Goal: Use online tool/utility: Utilize a website feature to perform a specific function

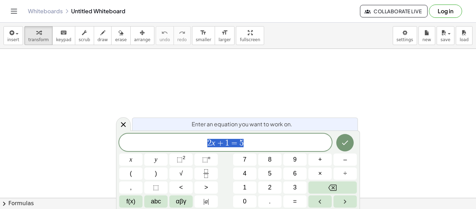
scroll to position [0, 0]
click at [268, 140] on span "2 x + 1 = 5" at bounding box center [225, 143] width 213 height 10
click at [344, 138] on icon "Done" at bounding box center [345, 142] width 8 height 8
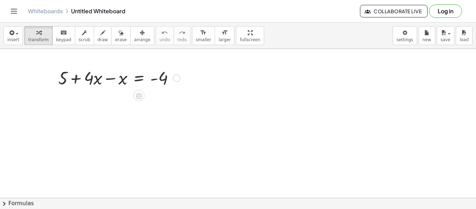
click at [90, 79] on div at bounding box center [119, 78] width 129 height 24
click at [66, 79] on div at bounding box center [119, 78] width 129 height 24
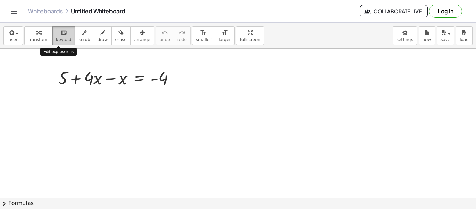
click at [65, 40] on span "keypad" at bounding box center [63, 39] width 15 height 5
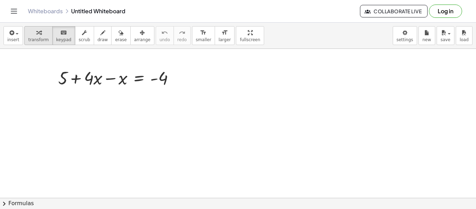
click at [37, 36] on icon "button" at bounding box center [38, 33] width 5 height 8
click at [62, 78] on div at bounding box center [119, 78] width 129 height 24
click at [178, 78] on div at bounding box center [177, 78] width 8 height 8
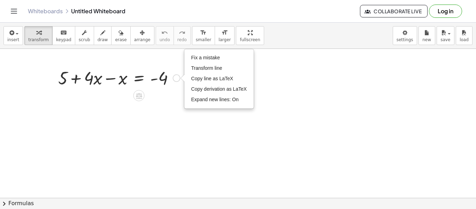
click at [162, 77] on div at bounding box center [119, 78] width 129 height 24
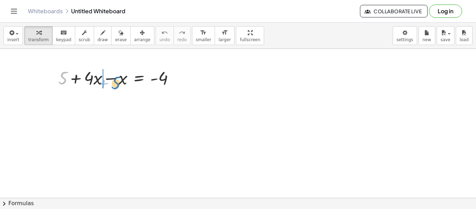
drag, startPoint x: 64, startPoint y: 76, endPoint x: 116, endPoint y: 80, distance: 52.1
click at [116, 80] on div at bounding box center [119, 78] width 129 height 24
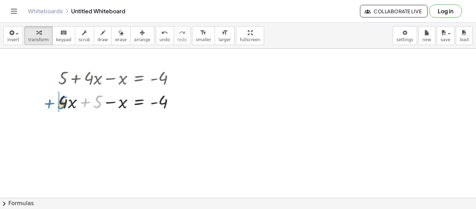
drag, startPoint x: 99, startPoint y: 99, endPoint x: 63, endPoint y: 101, distance: 36.6
click at [63, 101] on div at bounding box center [119, 101] width 129 height 24
click at [69, 81] on div at bounding box center [119, 78] width 129 height 24
drag, startPoint x: 97, startPoint y: 101, endPoint x: 122, endPoint y: 103, distance: 24.9
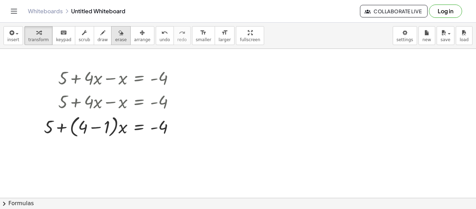
click at [119, 36] on icon "button" at bounding box center [121, 33] width 5 height 8
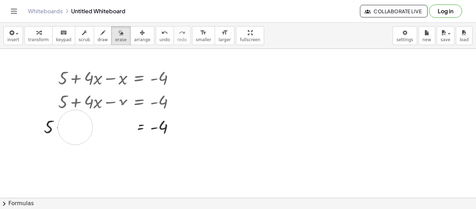
drag, startPoint x: 122, startPoint y: 122, endPoint x: 76, endPoint y: 127, distance: 45.9
drag, startPoint x: 102, startPoint y: 128, endPoint x: 168, endPoint y: 132, distance: 66.3
drag, startPoint x: 173, startPoint y: 124, endPoint x: 73, endPoint y: 105, distance: 102.7
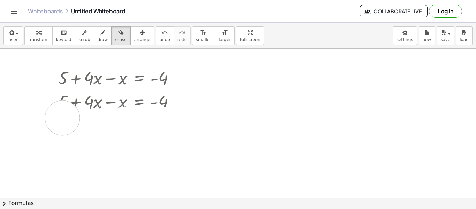
drag, startPoint x: 40, startPoint y: 128, endPoint x: 194, endPoint y: 129, distance: 153.7
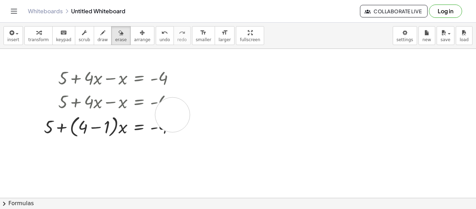
drag, startPoint x: 194, startPoint y: 129, endPoint x: 173, endPoint y: 115, distance: 25.9
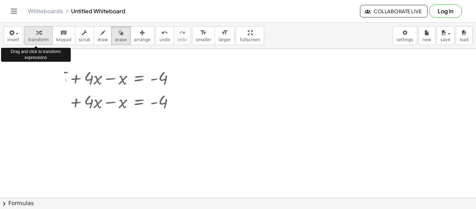
drag, startPoint x: 173, startPoint y: 128, endPoint x: 40, endPoint y: 39, distance: 160.1
click at [40, 39] on div "insert select one: Math Expression Function Text Youtube Video Graphing Geometr…" at bounding box center [238, 116] width 476 height 186
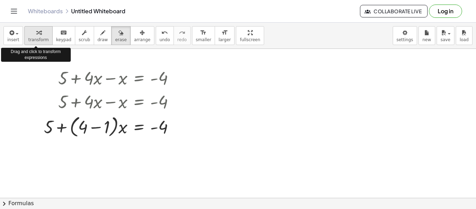
click at [40, 39] on span "transform" at bounding box center [38, 39] width 21 height 5
click at [115, 37] on span "erase" at bounding box center [121, 39] width 12 height 5
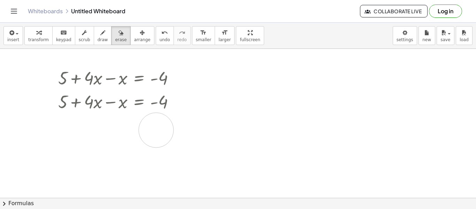
drag, startPoint x: 50, startPoint y: 128, endPoint x: 157, endPoint y: 130, distance: 107.0
drag, startPoint x: 30, startPoint y: 127, endPoint x: 320, endPoint y: 131, distance: 290.7
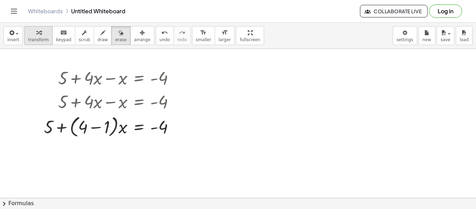
click at [44, 32] on div "button" at bounding box center [38, 32] width 21 height 8
click at [116, 37] on span "erase" at bounding box center [121, 39] width 12 height 5
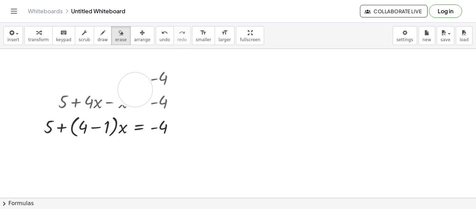
drag, startPoint x: 61, startPoint y: 75, endPoint x: 158, endPoint y: 109, distance: 102.8
drag, startPoint x: 57, startPoint y: 77, endPoint x: 147, endPoint y: 76, distance: 89.9
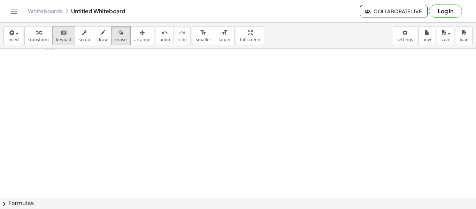
drag, startPoint x: 85, startPoint y: 76, endPoint x: 50, endPoint y: 32, distance: 55.7
click at [50, 32] on div "insert select one: Math Expression Function Text Youtube Video Graphing Geometr…" at bounding box center [238, 116] width 476 height 186
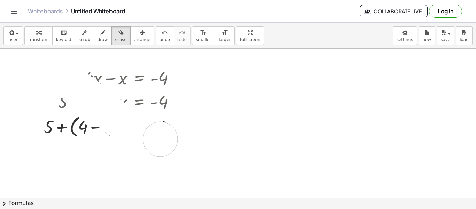
drag, startPoint x: 52, startPoint y: 68, endPoint x: 106, endPoint y: 132, distance: 84.4
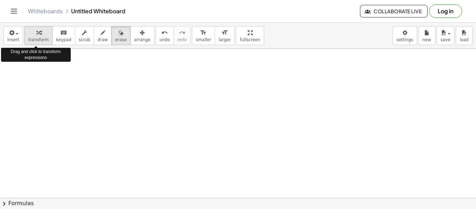
drag, startPoint x: 45, startPoint y: 62, endPoint x: 38, endPoint y: 38, distance: 25.4
click at [38, 38] on div "insert select one: Math Expression Function Text Youtube Video Graphing Geometr…" at bounding box center [238, 116] width 476 height 186
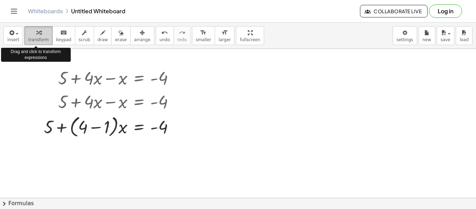
click at [38, 38] on span "transform" at bounding box center [38, 39] width 21 height 5
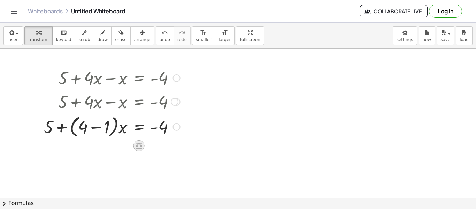
click at [141, 144] on icon at bounding box center [139, 146] width 6 height 6
click at [167, 143] on icon at bounding box center [167, 146] width 6 height 6
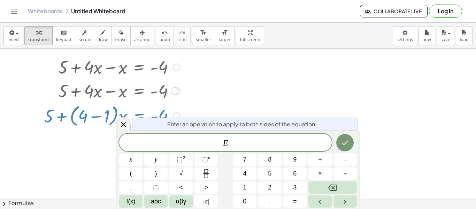
scroll to position [12, 0]
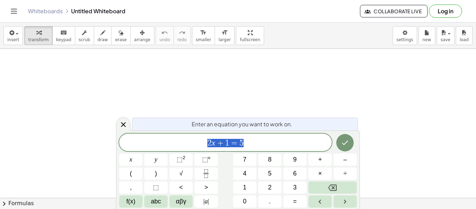
scroll to position [0, 0]
click at [252, 139] on span "2 x + 1 = 5" at bounding box center [225, 143] width 213 height 10
click at [346, 140] on icon "Done" at bounding box center [345, 142] width 8 height 8
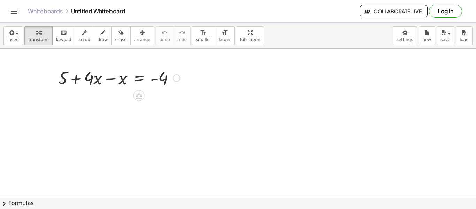
click at [112, 79] on div at bounding box center [119, 78] width 129 height 24
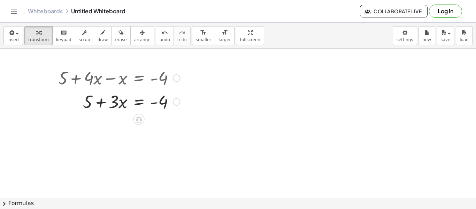
click at [137, 104] on div at bounding box center [119, 101] width 129 height 24
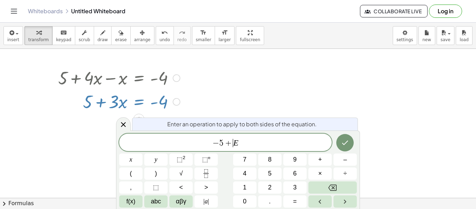
scroll to position [5, 0]
click at [344, 144] on icon "Done" at bounding box center [345, 142] width 8 height 8
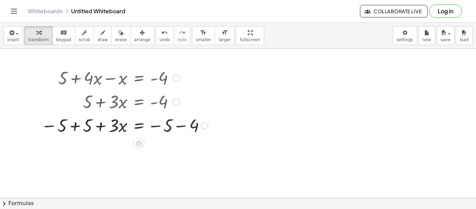
click at [78, 125] on div at bounding box center [125, 125] width 174 height 24
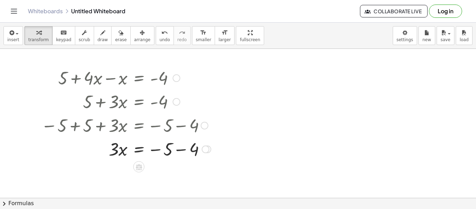
click at [178, 151] on div at bounding box center [126, 149] width 177 height 24
click at [140, 170] on div at bounding box center [126, 172] width 177 height 24
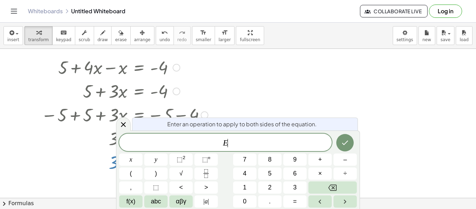
scroll to position [12, 0]
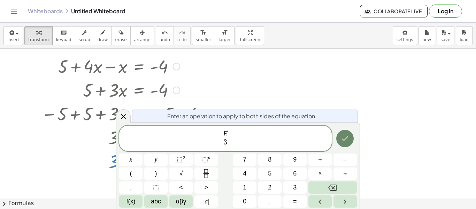
click at [344, 143] on button "Done" at bounding box center [344, 138] width 17 height 17
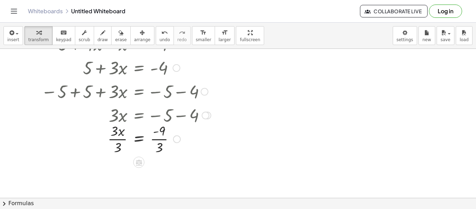
scroll to position [30, 0]
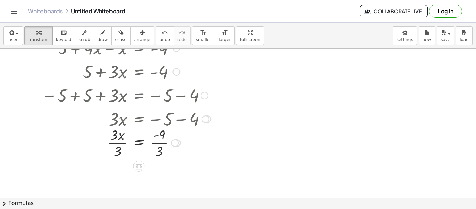
click at [119, 142] on div at bounding box center [126, 142] width 177 height 35
click at [158, 141] on div at bounding box center [126, 142] width 177 height 35
click at [159, 143] on div at bounding box center [126, 142] width 177 height 23
click at [155, 142] on div at bounding box center [126, 142] width 177 height 23
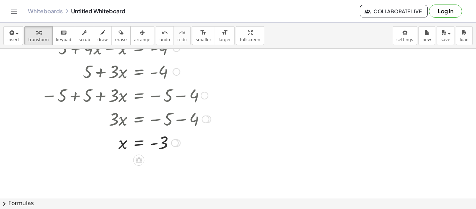
click at [155, 142] on div at bounding box center [126, 142] width 177 height 23
click at [173, 143] on div at bounding box center [175, 143] width 8 height 8
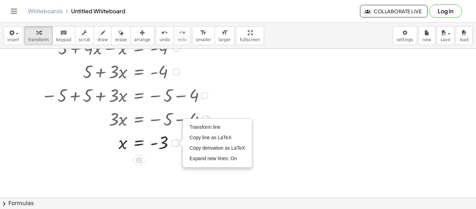
click at [178, 143] on div "Transform line Copy line as LaTeX Copy derivation as LaTeX Expand new lines: On" at bounding box center [175, 143] width 8 height 8
click at [154, 173] on div at bounding box center [238, 168] width 476 height 298
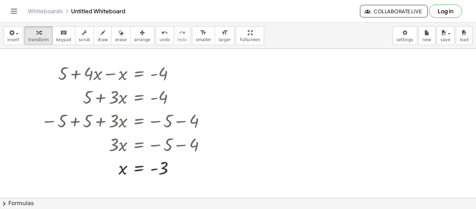
scroll to position [5, 0]
click at [142, 182] on icon at bounding box center [138, 184] width 7 height 7
click at [356, 145] on div at bounding box center [238, 193] width 476 height 298
